Goal: Communication & Community: Share content

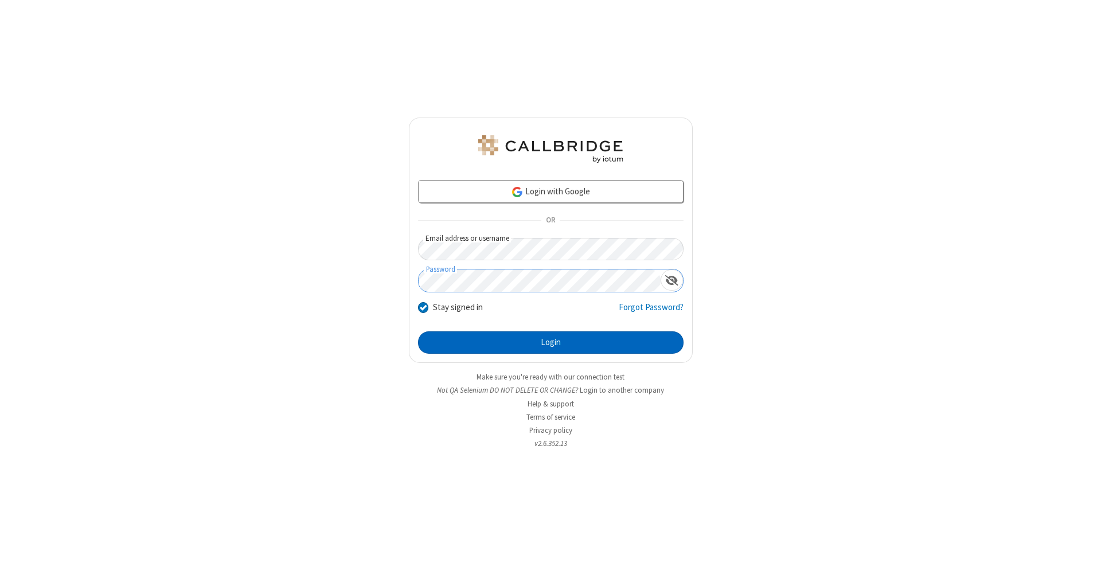
click at [551, 343] on button "Login" at bounding box center [551, 342] width 266 height 23
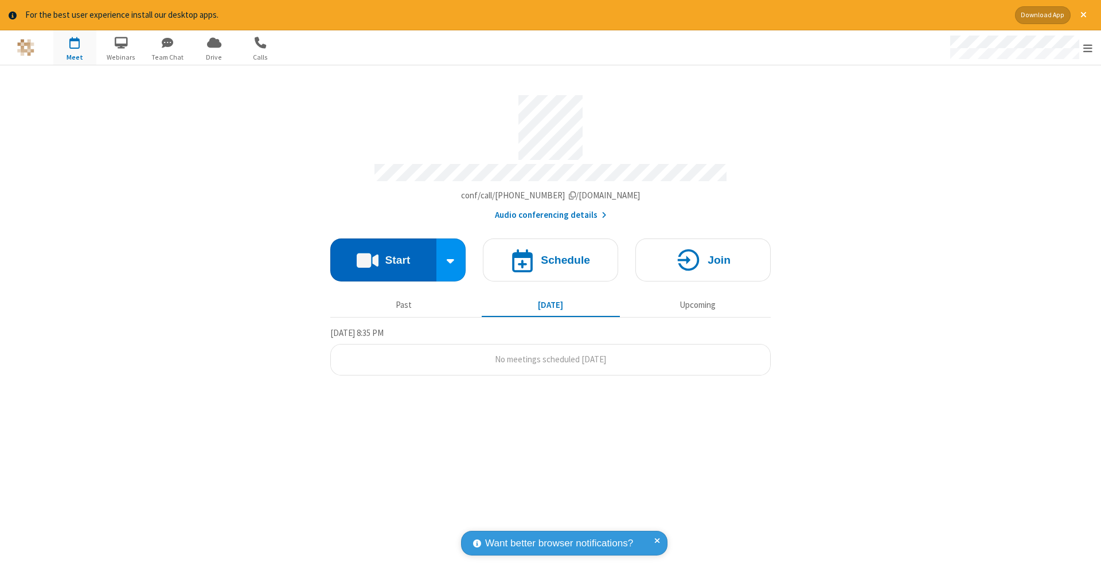
click at [383, 254] on button "Start" at bounding box center [383, 260] width 106 height 43
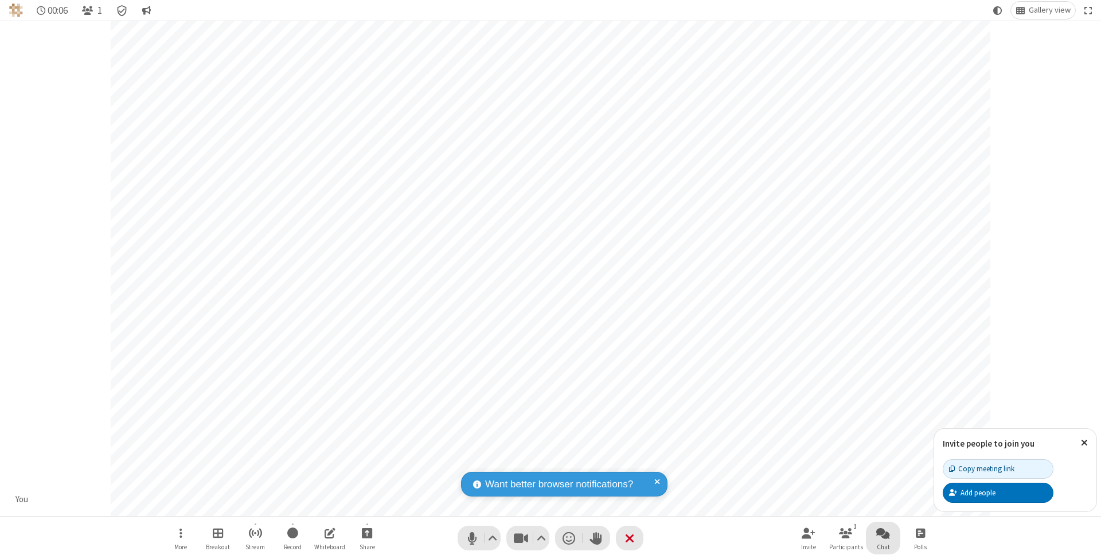
click at [883, 533] on span "Open chat" at bounding box center [883, 533] width 14 height 14
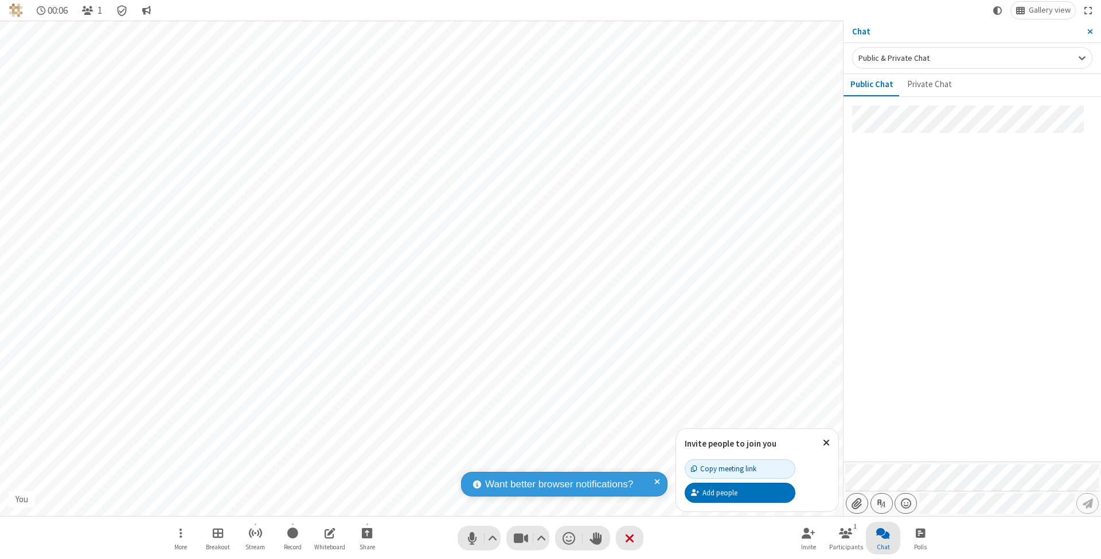
type input "C:\fakepath\doc_test.docx"
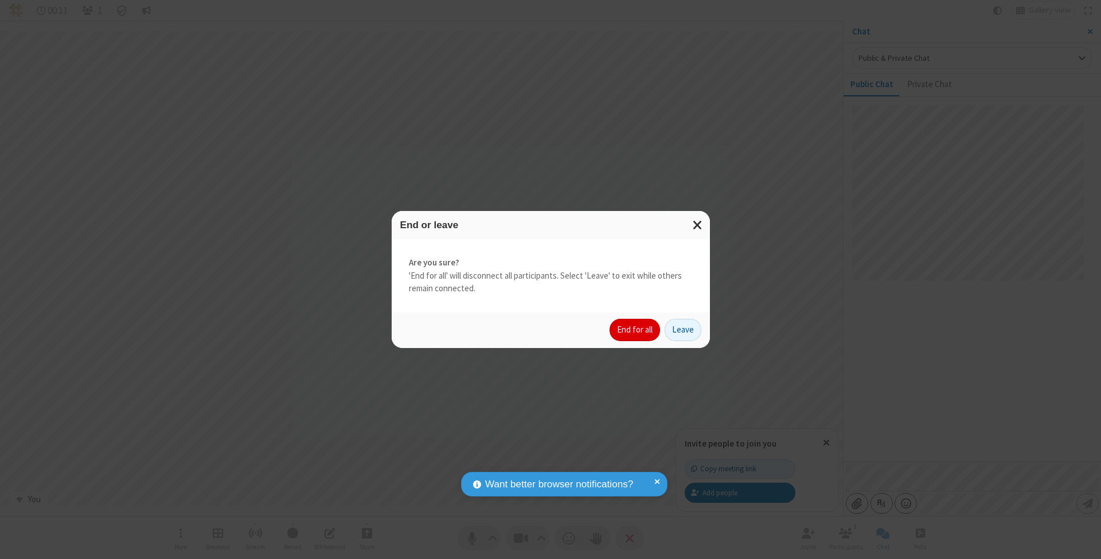
click at [635, 329] on button "End for all" at bounding box center [635, 330] width 50 height 23
